Goal: Information Seeking & Learning: Understand process/instructions

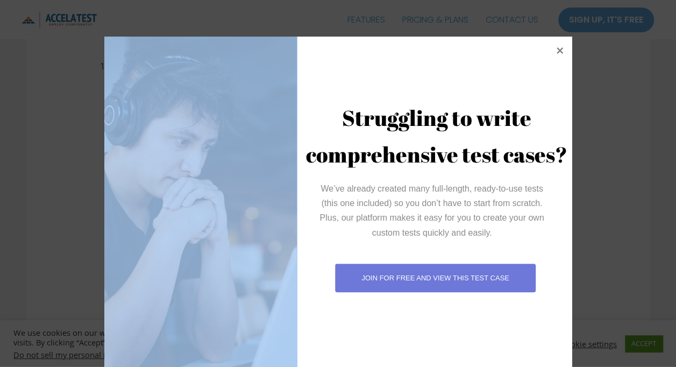
scroll to position [37, 0]
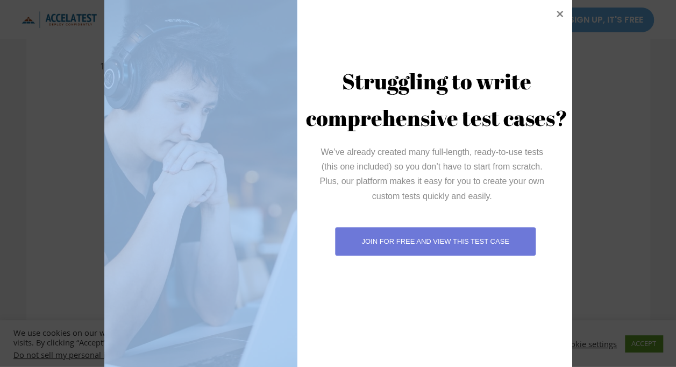
drag, startPoint x: 122, startPoint y: 80, endPoint x: 246, endPoint y: 228, distance: 194.0
click at [553, 14] on icon at bounding box center [560, 13] width 15 height 15
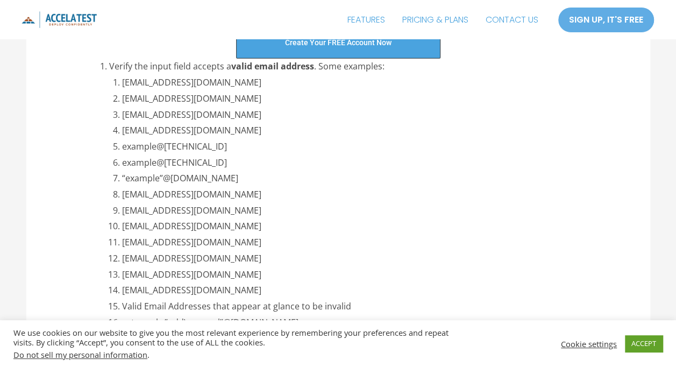
drag, startPoint x: 121, startPoint y: 79, endPoint x: 290, endPoint y: 285, distance: 266.2
click at [290, 285] on ol "example@email.com example.first.middle.lastname@email.com example@subdomain.ema…" at bounding box center [357, 219] width 471 height 288
copy ol "example@email.com example.first.middle.lastname@email.com example@subdomain.ema…"
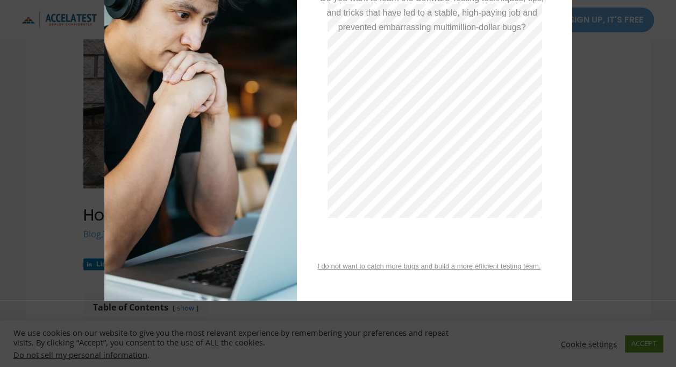
scroll to position [0, 0]
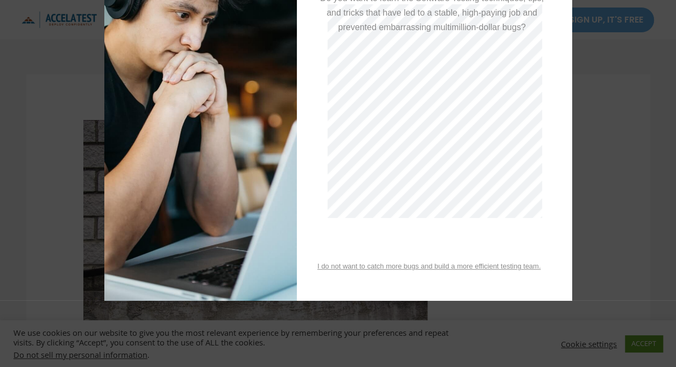
click at [599, 104] on div at bounding box center [338, 183] width 676 height 367
drag, startPoint x: 601, startPoint y: 143, endPoint x: 601, endPoint y: 195, distance: 52.2
click at [601, 195] on div at bounding box center [338, 183] width 676 height 367
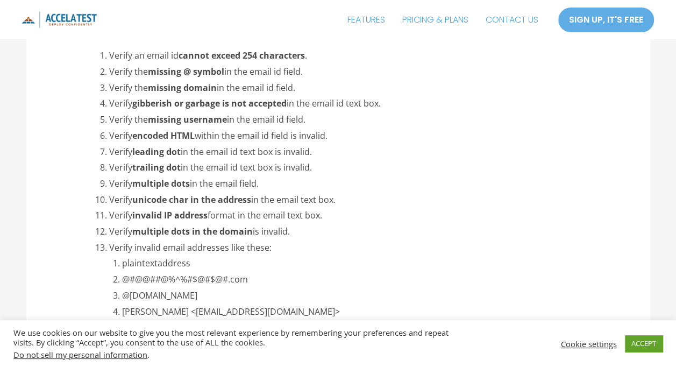
scroll to position [2045, 0]
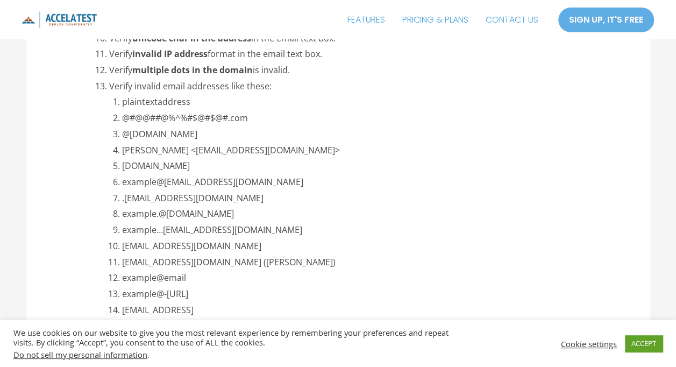
drag, startPoint x: 121, startPoint y: 100, endPoint x: 221, endPoint y: 305, distance: 227.7
click at [221, 305] on ol "plaintextaddress @#@@##@%^%#$@#$@#.com @[DOMAIN_NAME] [PERSON_NAME] <[EMAIL_ADD…" at bounding box center [357, 254] width 471 height 320
copy ol "plaintextaddress @#@@##@%^%#$@#$@#.com @[DOMAIN_NAME] [PERSON_NAME] <[EMAIL_ADD…"
